Goal: Task Accomplishment & Management: Manage account settings

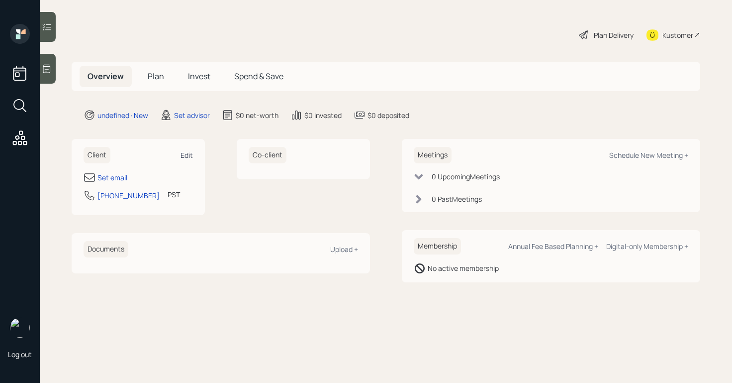
click at [193, 154] on div "Edit" at bounding box center [187, 154] width 12 height 9
select select "America/Los_Angeles"
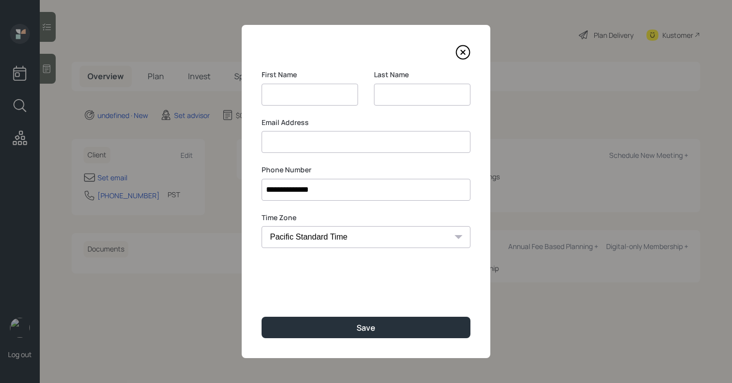
click at [295, 98] on input at bounding box center [310, 95] width 97 height 22
type input "Isa"
click at [389, 100] on input at bounding box center [422, 95] width 97 height 22
type input "Mishaw"
click at [313, 95] on input "Isa" at bounding box center [310, 95] width 97 height 22
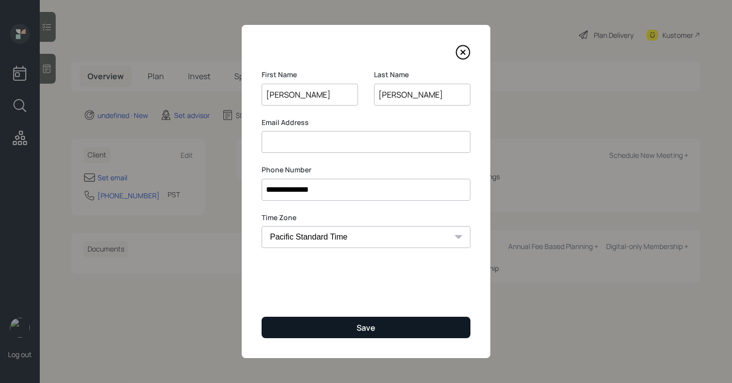
type input "Isabelle"
click at [417, 327] on button "Save" at bounding box center [366, 326] width 209 height 21
